Goal: Navigation & Orientation: Find specific page/section

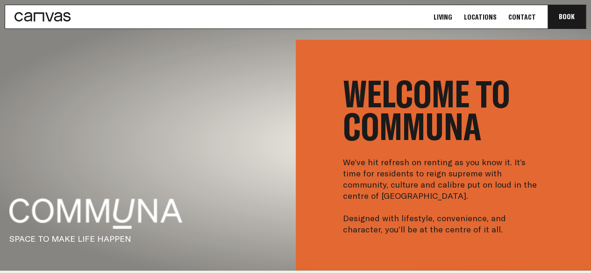
scroll to position [233, 0]
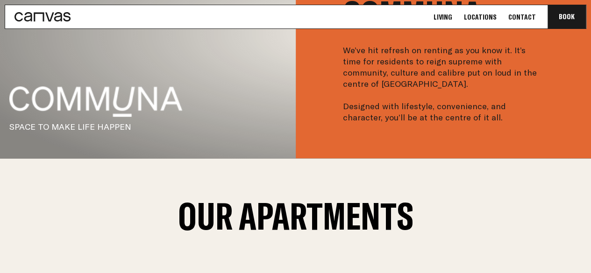
scroll to position [467, 0]
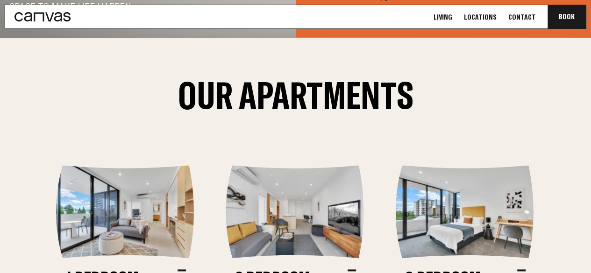
click at [453, 16] on link "Living" at bounding box center [443, 17] width 24 height 10
